Goal: Information Seeking & Learning: Compare options

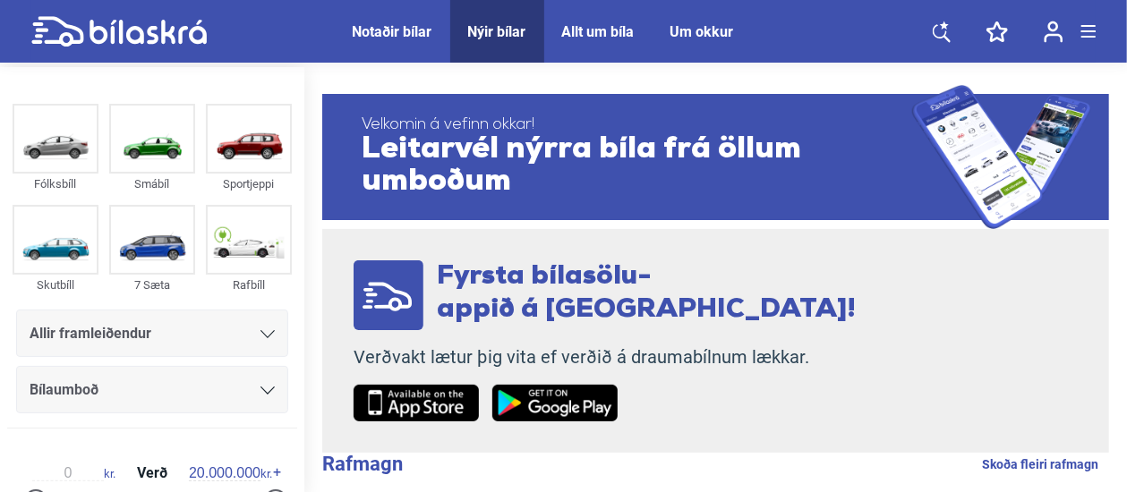
click at [394, 30] on div "Notaðir bílar" at bounding box center [393, 31] width 80 height 17
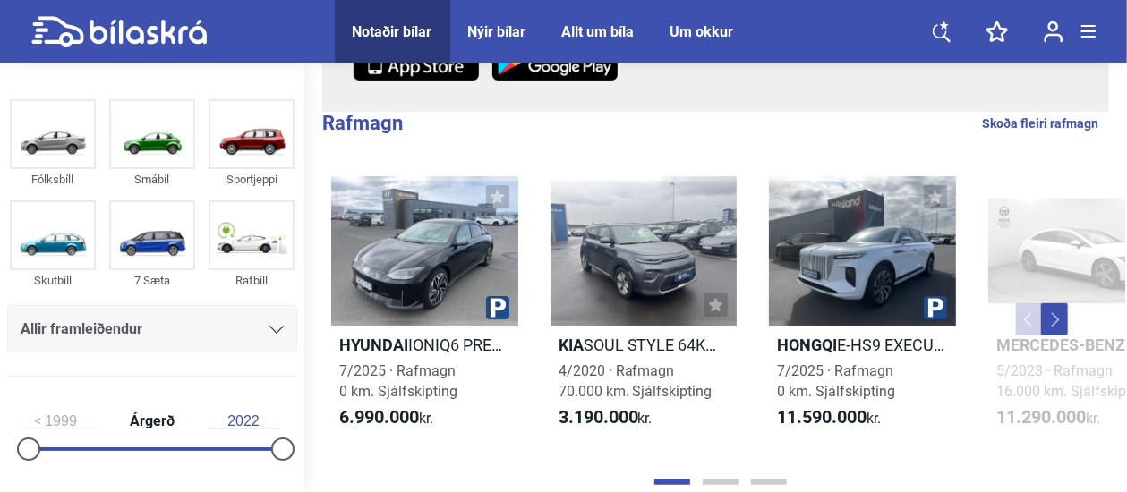
scroll to position [323, 0]
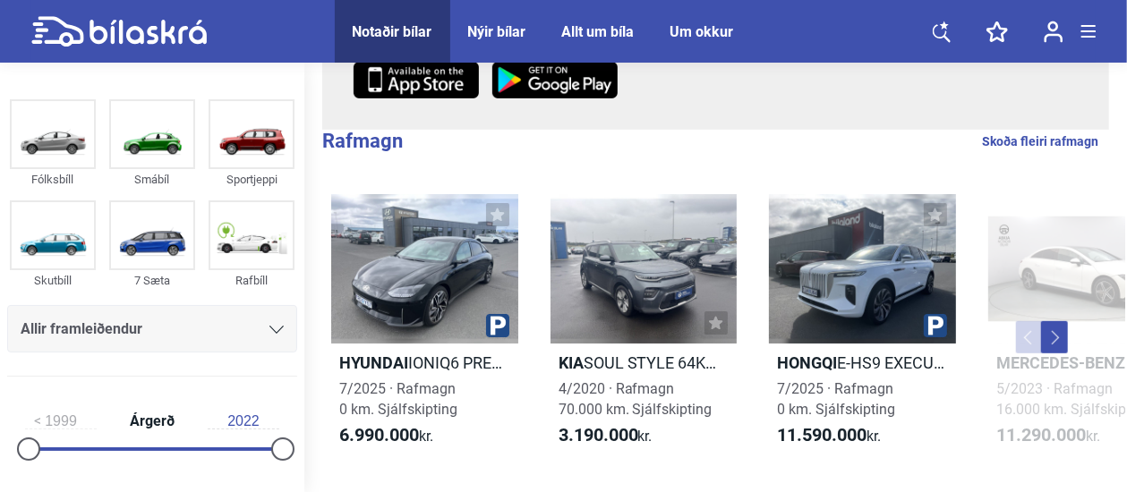
click at [1022, 140] on link "Skoða fleiri rafmagn" at bounding box center [1040, 141] width 116 height 23
checkbox input "true"
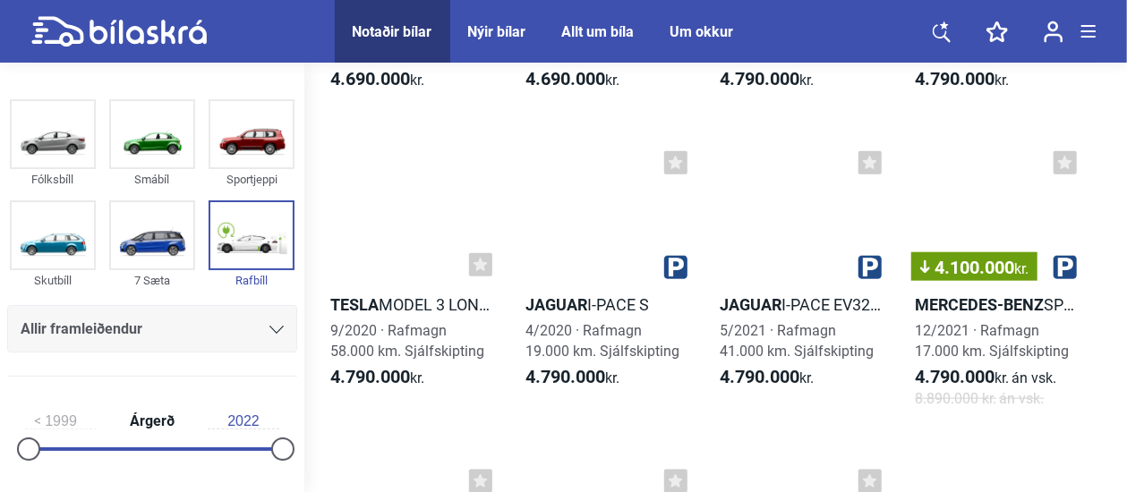
scroll to position [11042, 0]
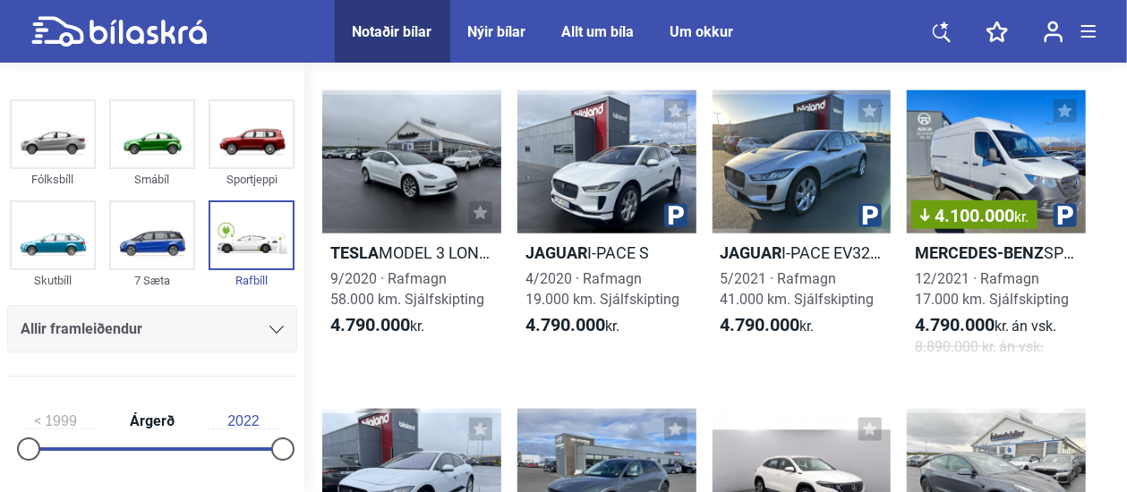
click at [272, 336] on div "Allir framleiðendur" at bounding box center [152, 329] width 263 height 25
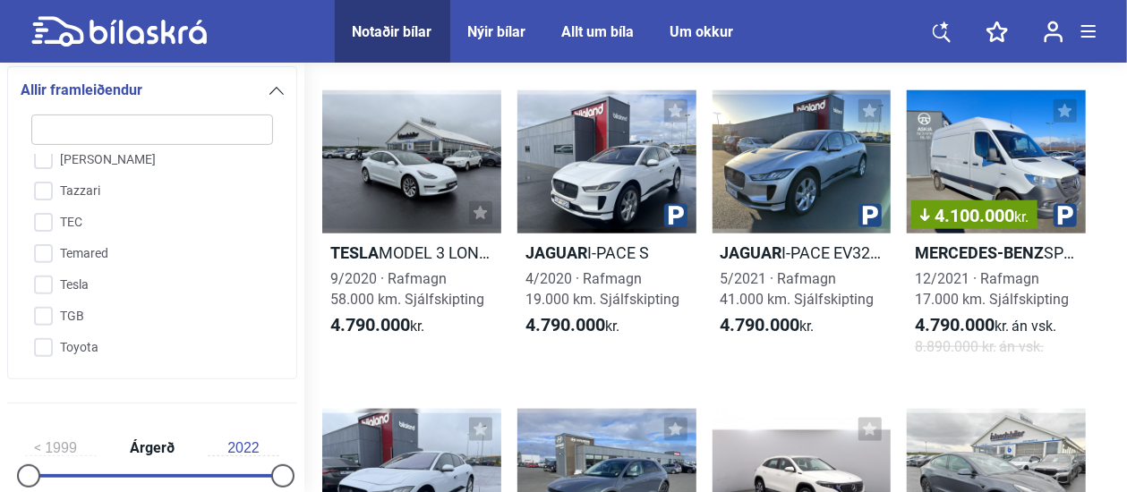
scroll to position [4152, 0]
click at [43, 268] on input "Tesla" at bounding box center [140, 283] width 243 height 31
checkbox input "true"
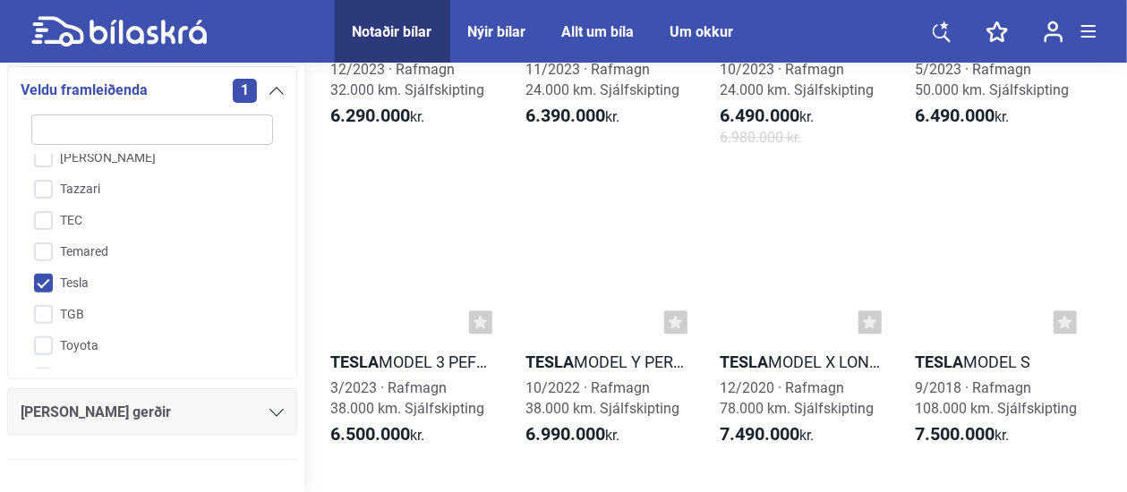
scroll to position [2438, 0]
